Goal: Find contact information: Find contact information

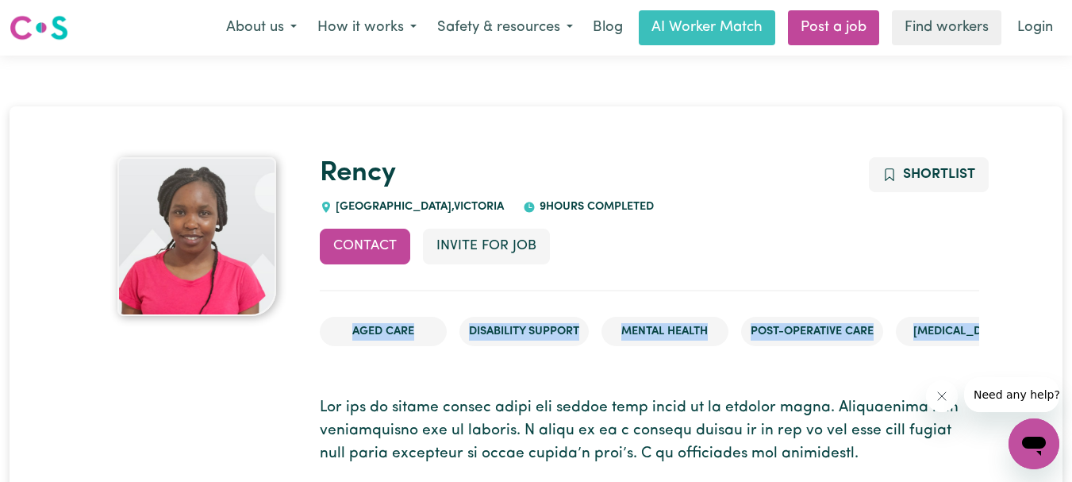
drag, startPoint x: 317, startPoint y: 244, endPoint x: 605, endPoint y: 121, distance: 313.1
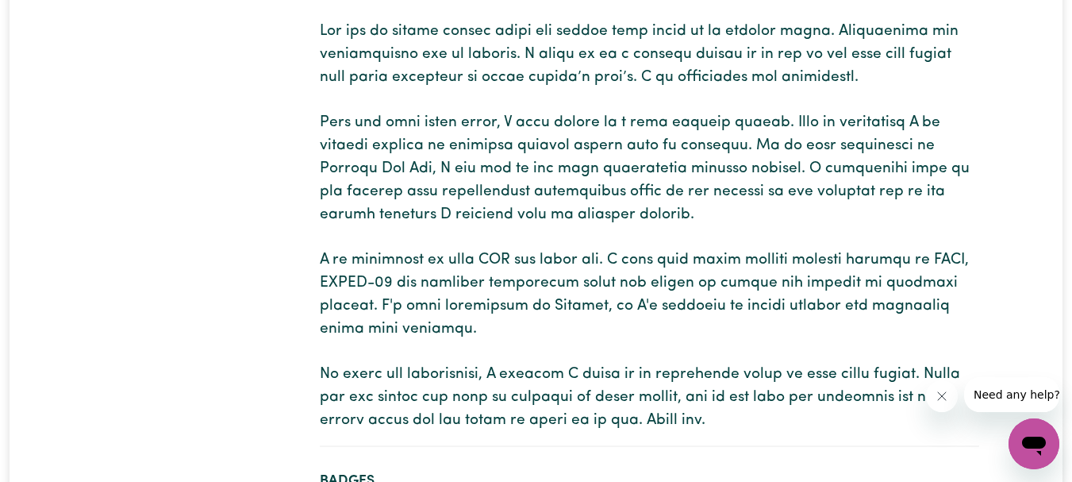
scroll to position [384, 0]
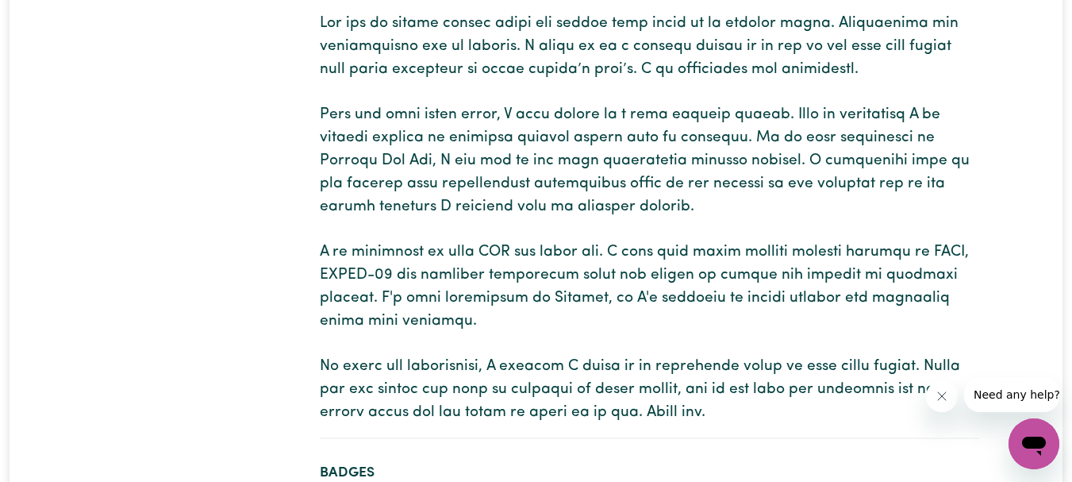
drag, startPoint x: 1083, startPoint y: 50, endPoint x: 1082, endPoint y: 90, distance: 39.7
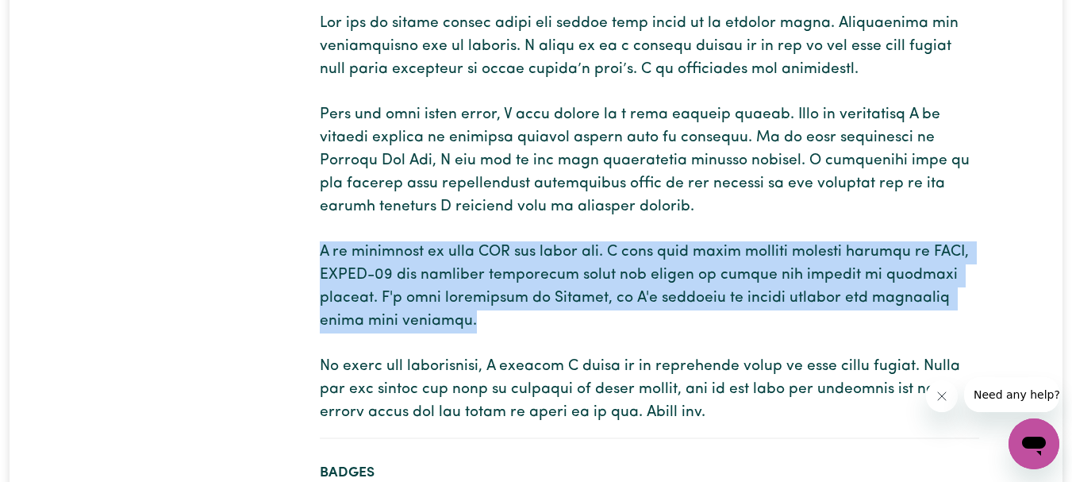
drag, startPoint x: 313, startPoint y: 248, endPoint x: 935, endPoint y: 313, distance: 625.4
